Goal: Task Accomplishment & Management: Use online tool/utility

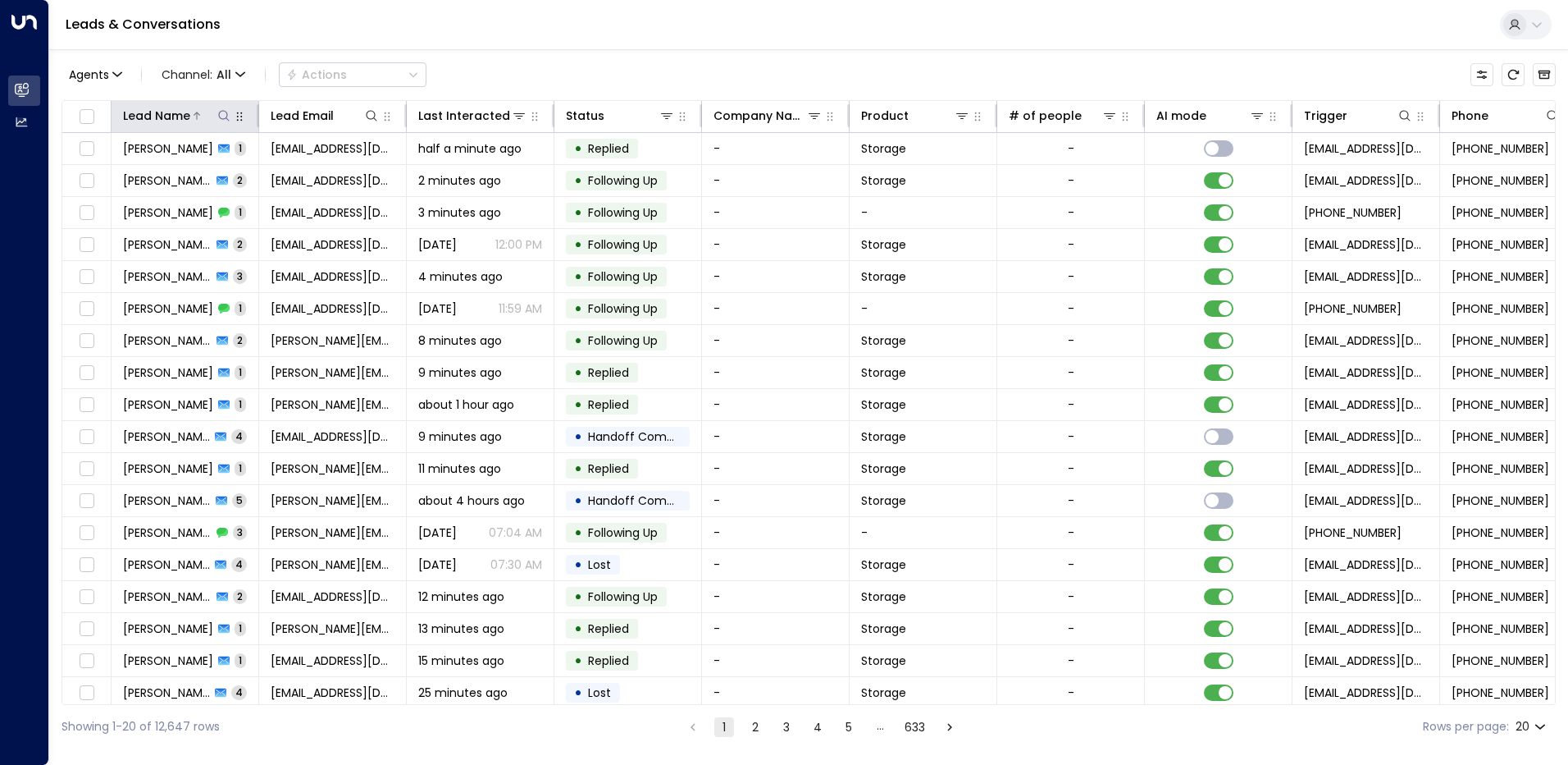
click at [226, 114] on icon at bounding box center [223, 115] width 13 height 13
click at [193, 170] on input "text" at bounding box center [223, 174] width 226 height 30
type input "****"
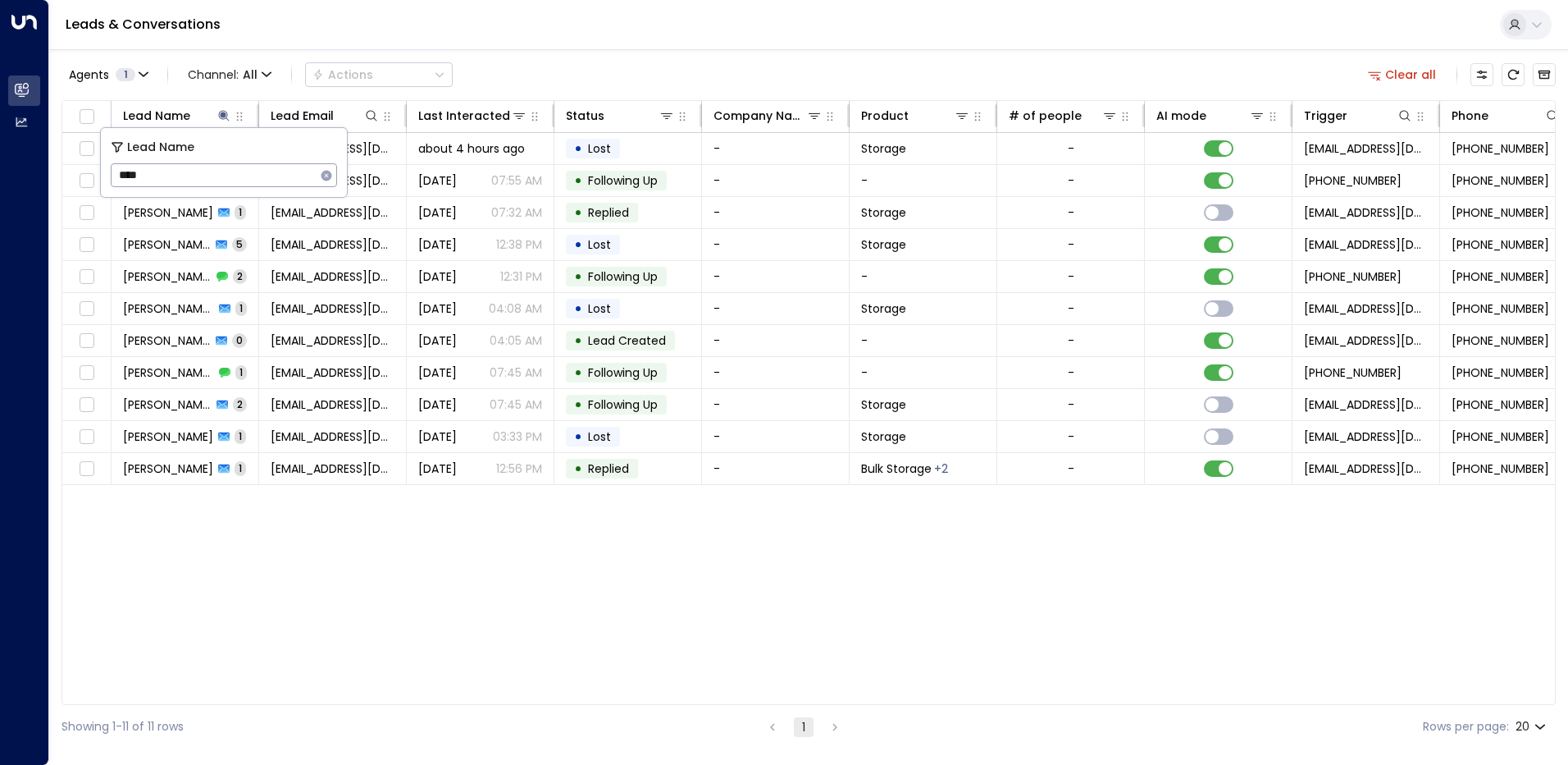
click at [403, 579] on div "Lead Name Lead Email Last Interacted Status Company Name Product # of people AI…" at bounding box center [809, 402] width 1495 height 604
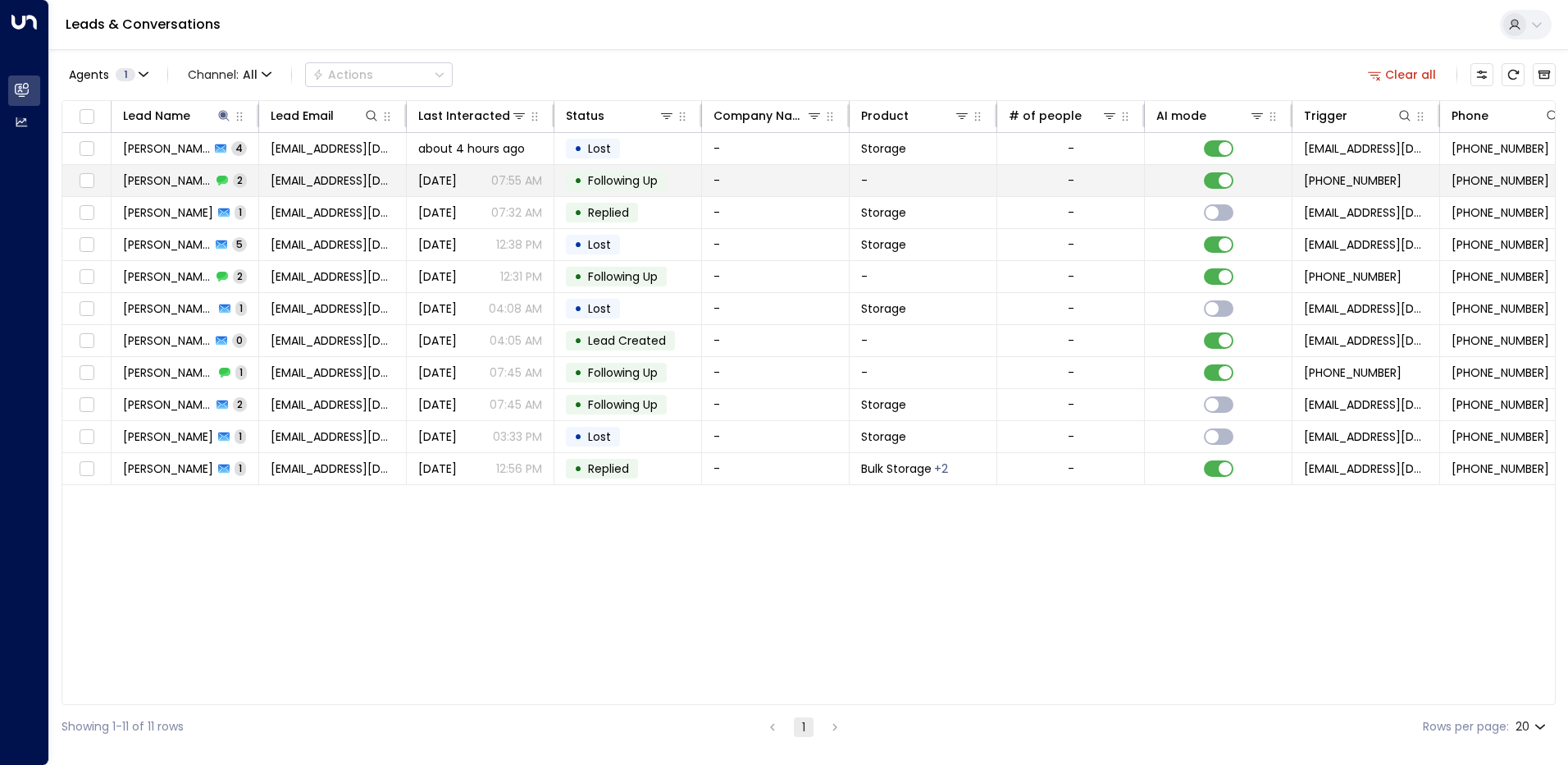
click at [319, 189] on td "[EMAIL_ADDRESS][DOMAIN_NAME]" at bounding box center [333, 180] width 148 height 31
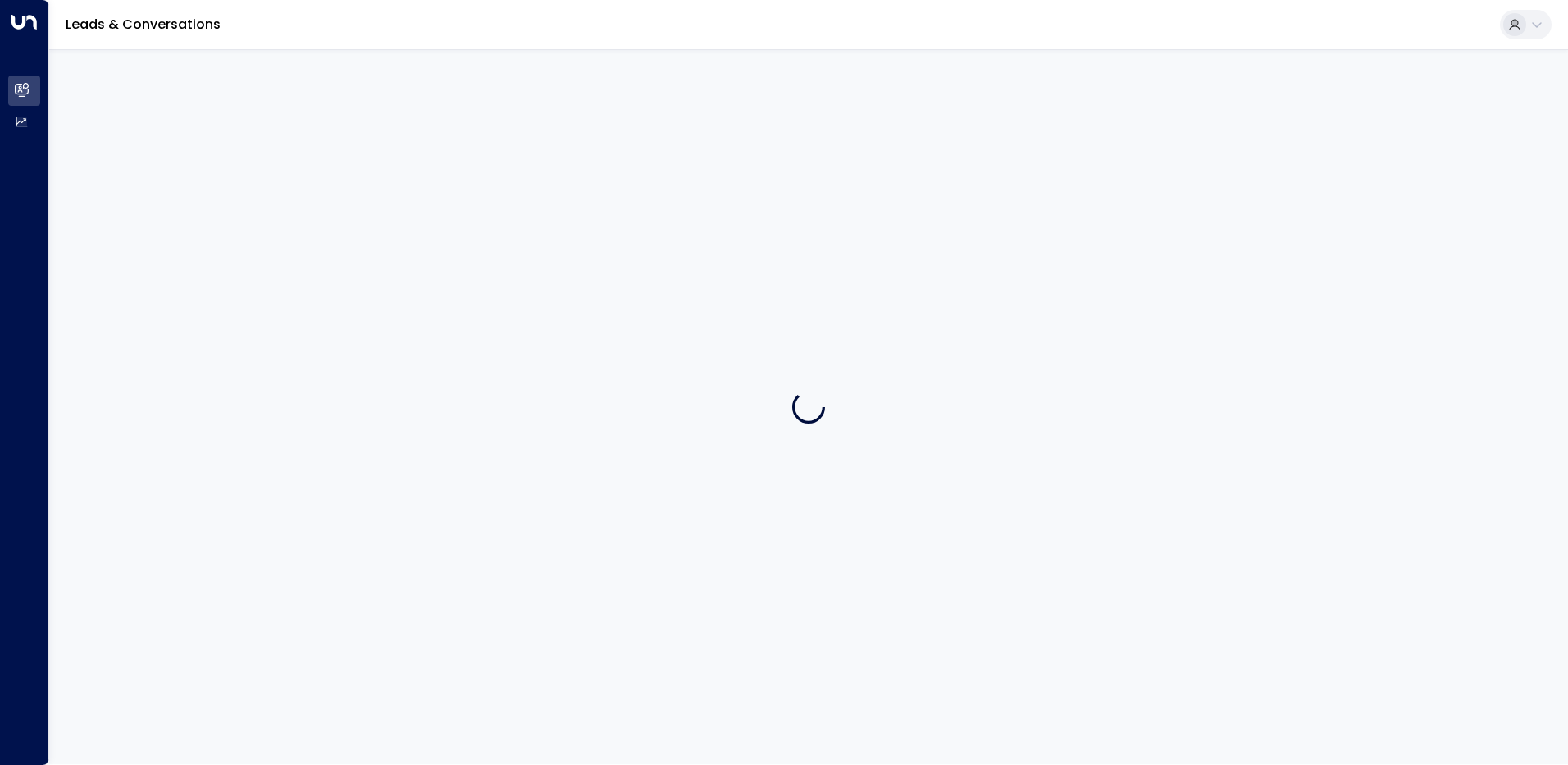
click at [319, 189] on div at bounding box center [808, 406] width 1519 height 714
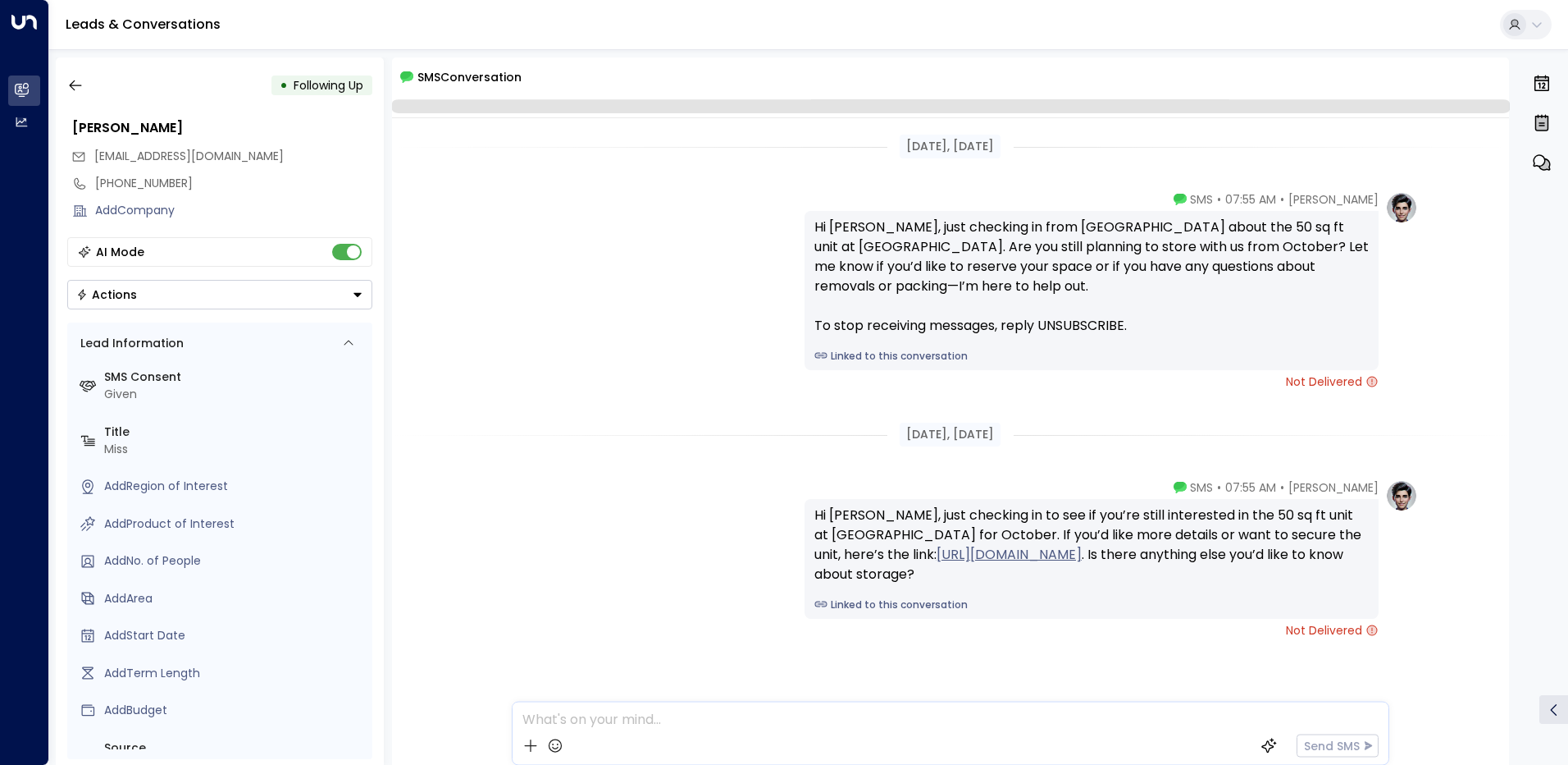
scroll to position [38, 0]
